Goal: Transaction & Acquisition: Purchase product/service

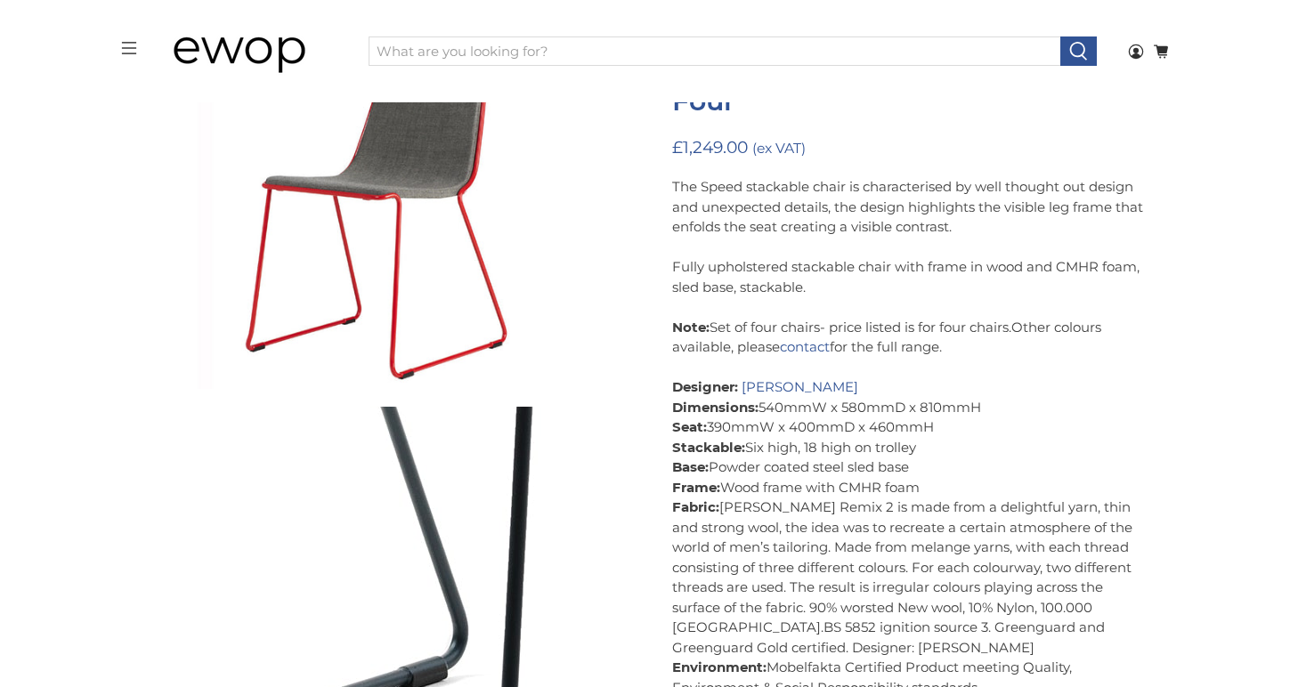
scroll to position [250, 0]
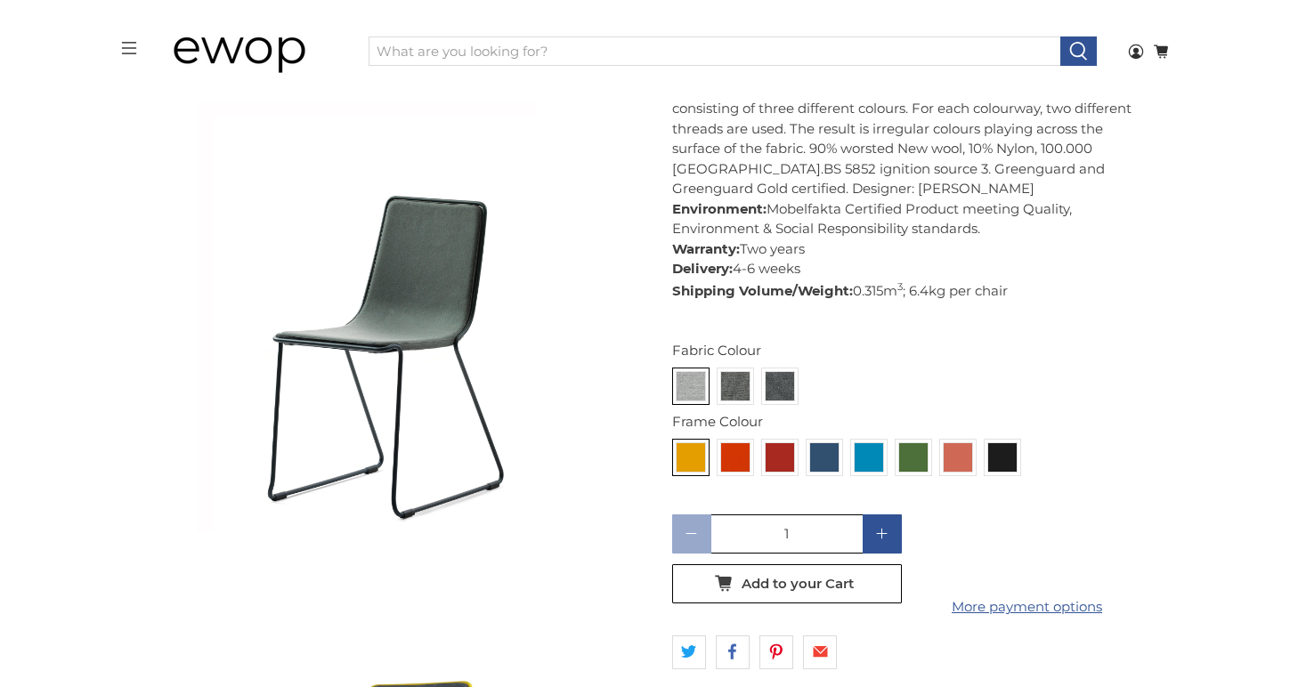
scroll to position [670, 0]
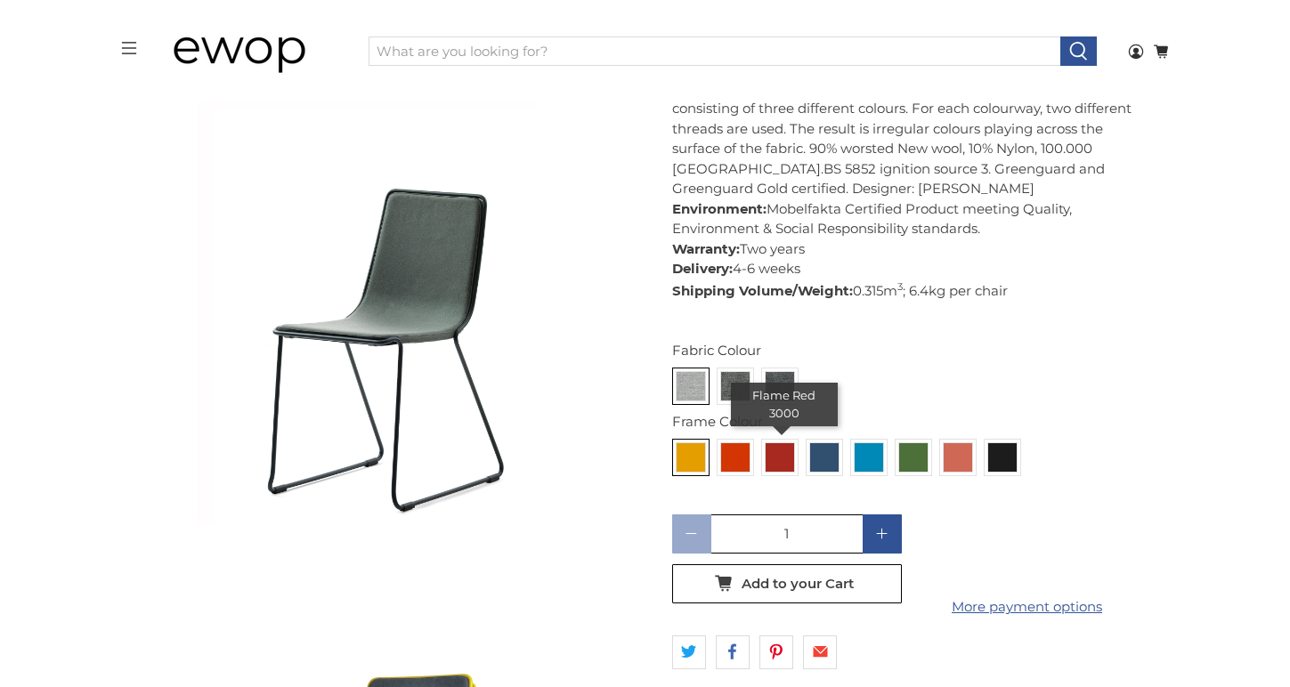
click at [780, 459] on img at bounding box center [780, 457] width 28 height 28
click at [0, 0] on input "radio" at bounding box center [0, 0] width 0 height 0
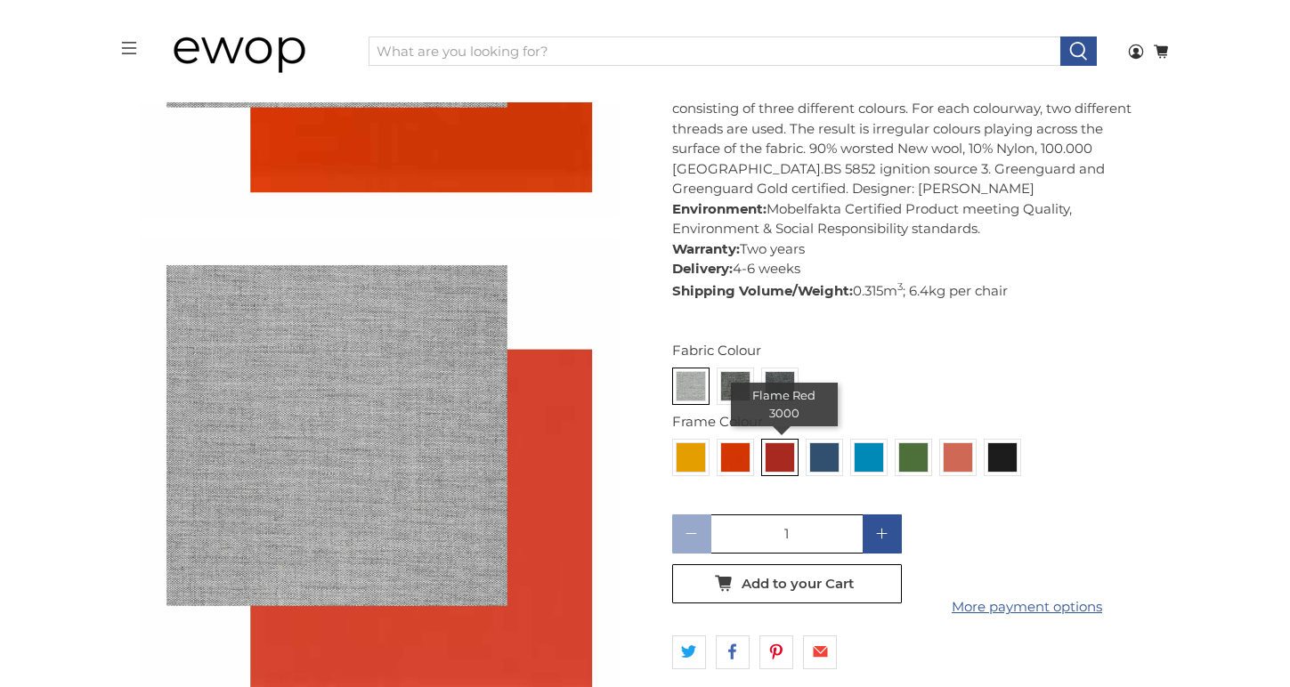
scroll to position [3105, 0]
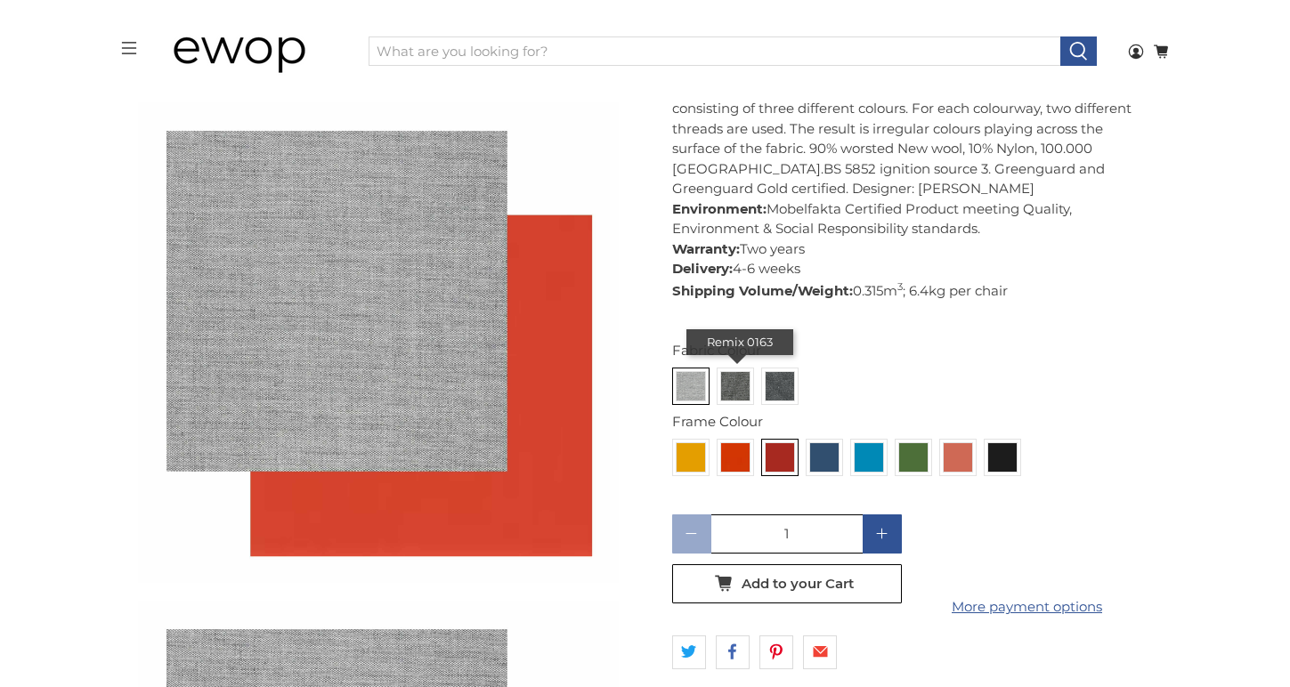
click at [731, 385] on img at bounding box center [735, 386] width 28 height 28
click at [0, 0] on input "radio" at bounding box center [0, 0] width 0 height 0
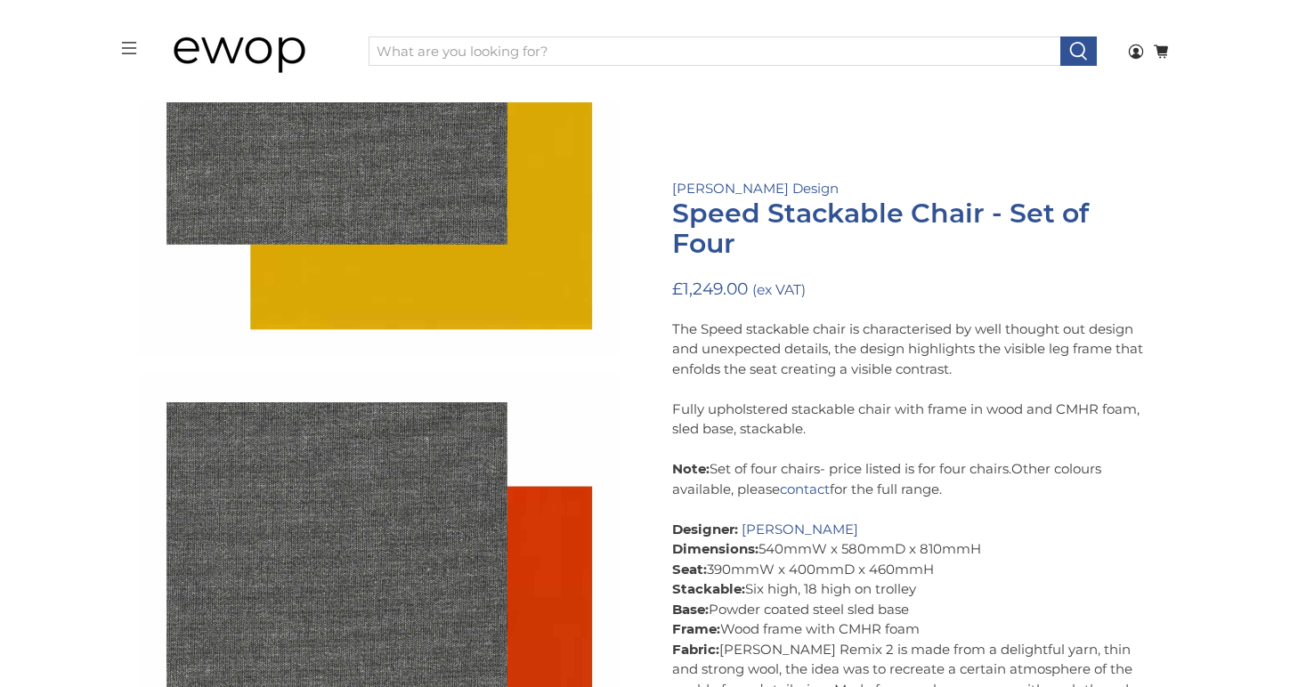
scroll to position [6323, 0]
